Goal: Use online tool/utility: Utilize a website feature to perform a specific function

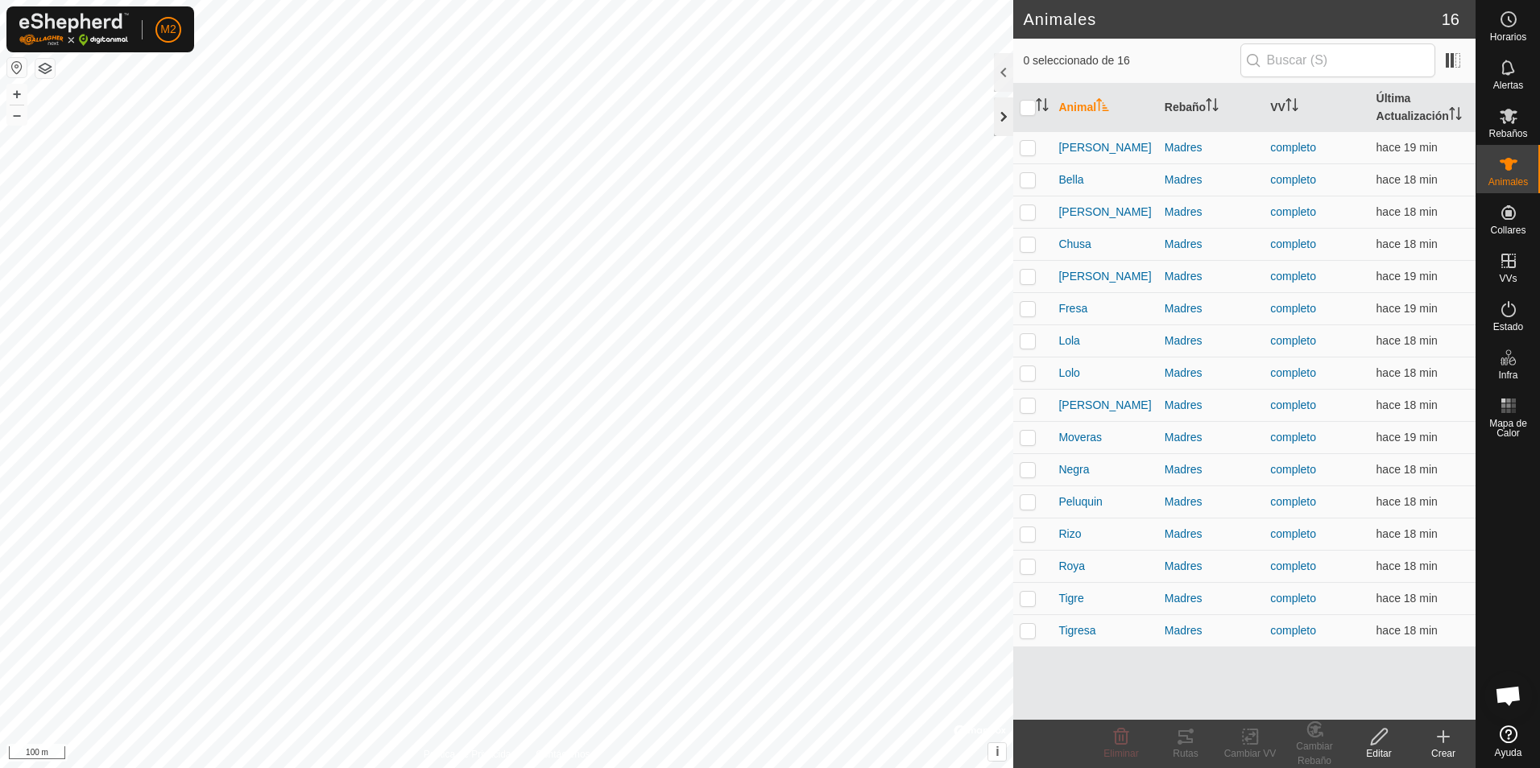
click at [1004, 118] on div at bounding box center [1003, 116] width 19 height 39
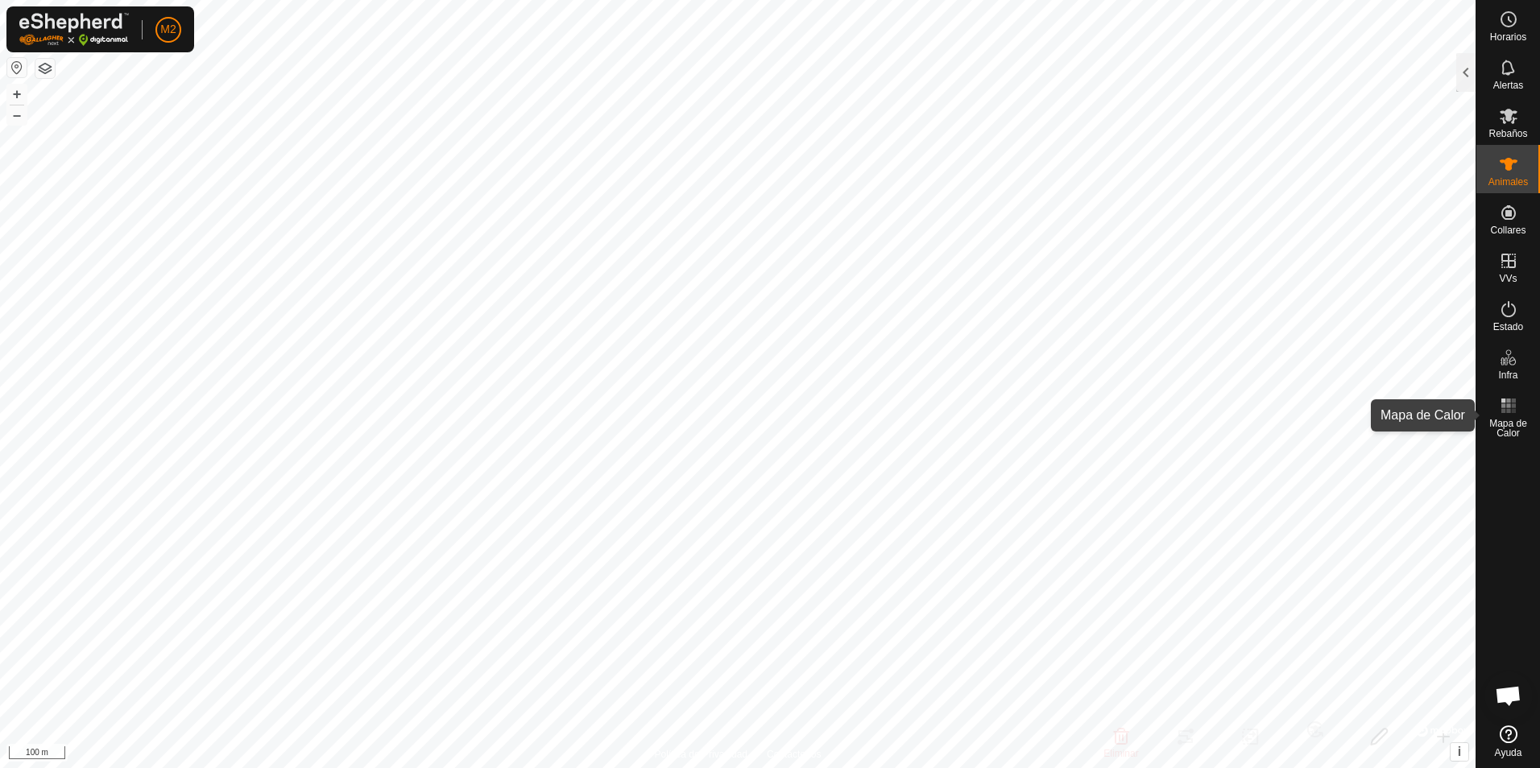
click at [1510, 413] on icon at bounding box center [1508, 405] width 19 height 19
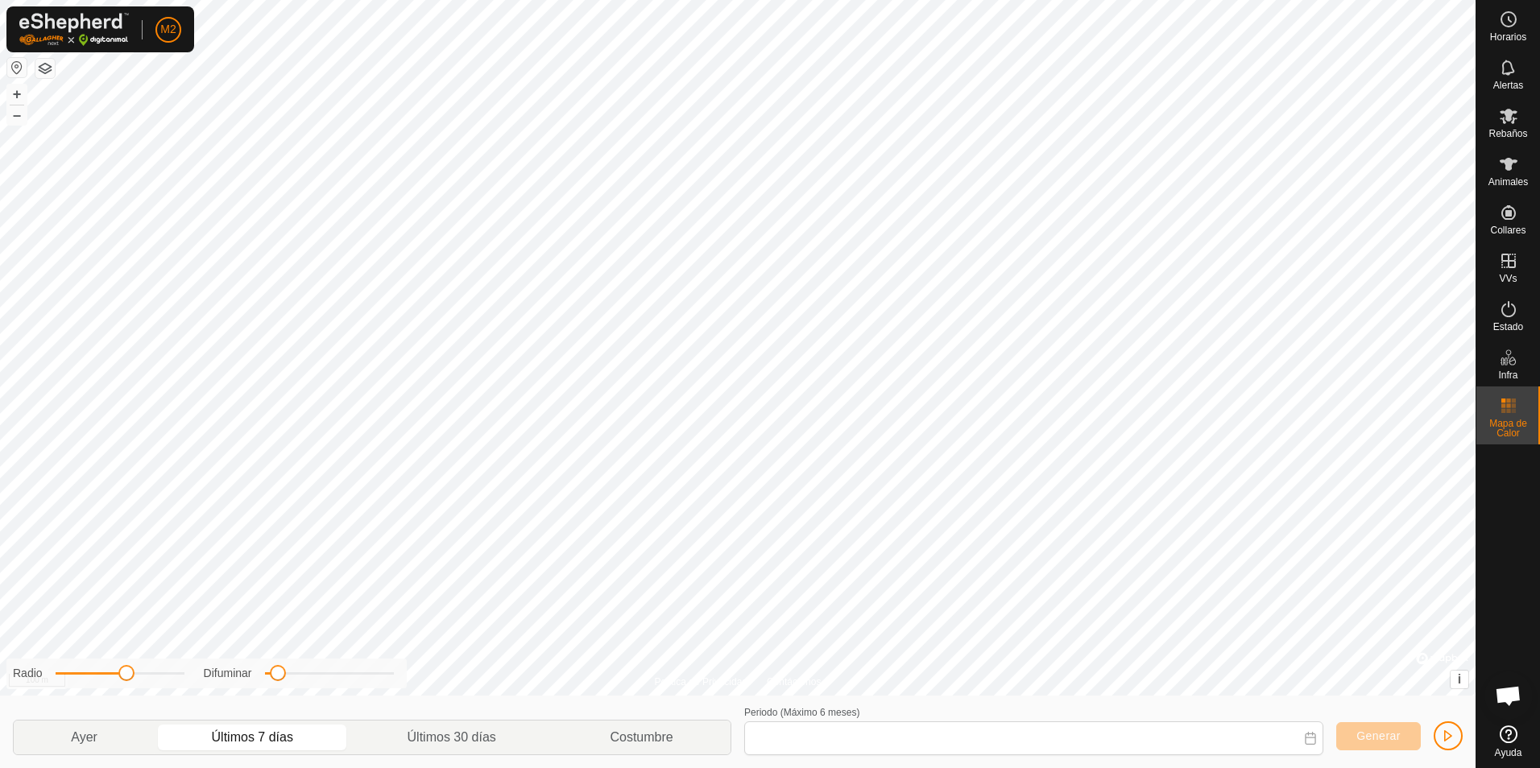
click at [259, 739] on p-togglebutton "Últimos 7 días" at bounding box center [253, 738] width 196 height 34
click at [88, 740] on p-togglebutton "Ayer" at bounding box center [84, 738] width 141 height 34
click at [241, 741] on p-togglebutton "Últimos 7 días" at bounding box center [253, 738] width 196 height 34
type input "[DATE] - [DATE]"
click at [1385, 733] on span "Generar" at bounding box center [1378, 736] width 44 height 13
